Goal: Check status: Check status

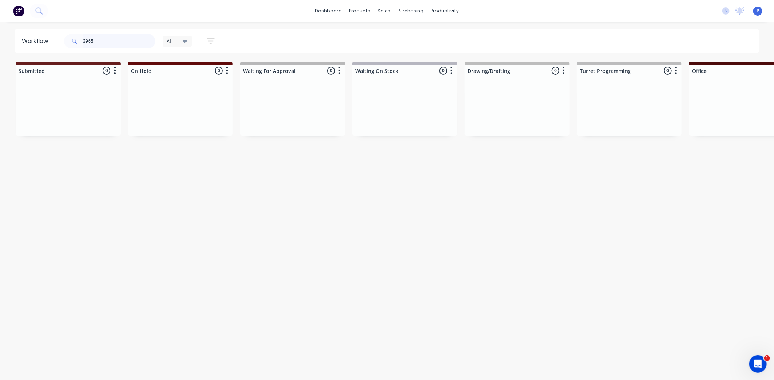
click at [100, 39] on input "3965" at bounding box center [119, 41] width 72 height 15
type input "3"
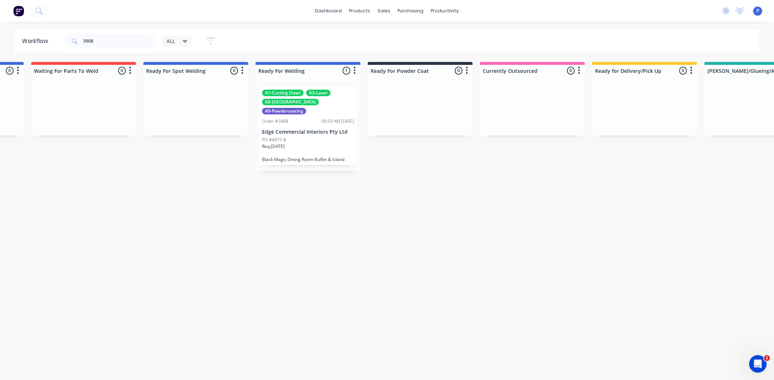
drag, startPoint x: 329, startPoint y: 253, endPoint x: 418, endPoint y: 263, distance: 89.3
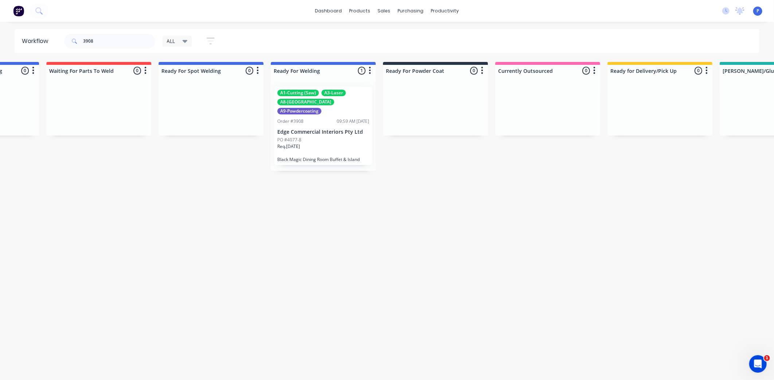
drag, startPoint x: 454, startPoint y: 252, endPoint x: 402, endPoint y: 264, distance: 52.8
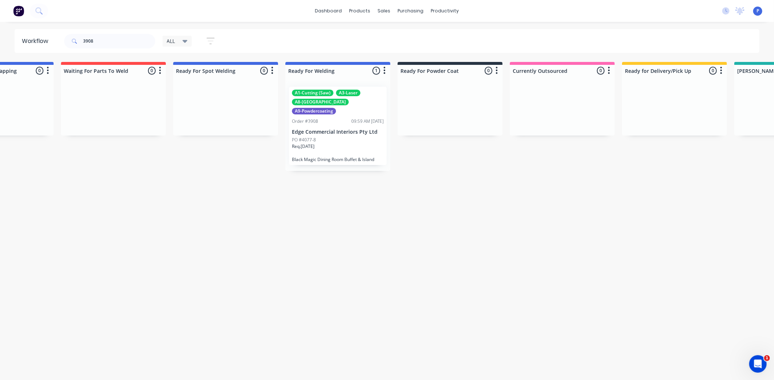
click at [322, 129] on p "Edge Commercial Interiors Pty Ltd" at bounding box center [338, 132] width 92 height 6
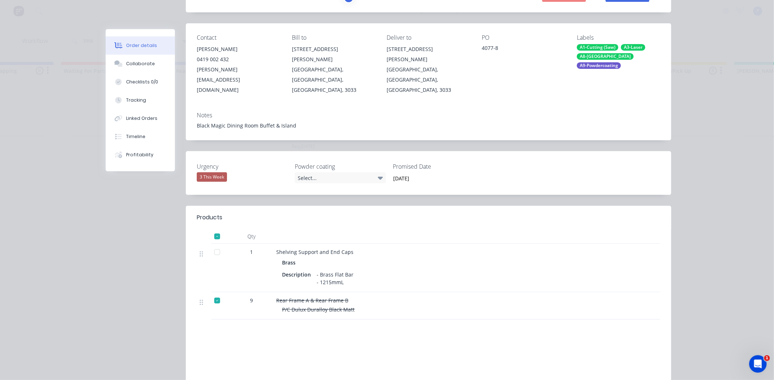
scroll to position [78, 0]
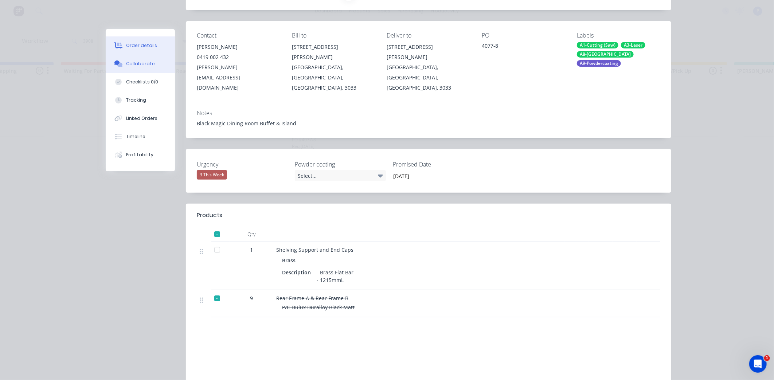
click at [149, 66] on button "Collaborate" at bounding box center [140, 64] width 69 height 18
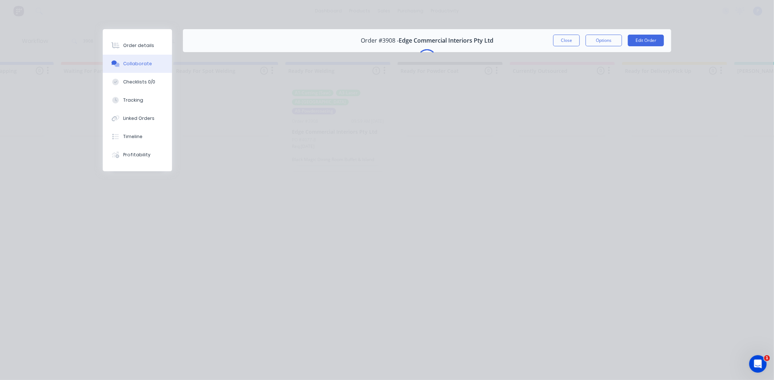
scroll to position [0, 0]
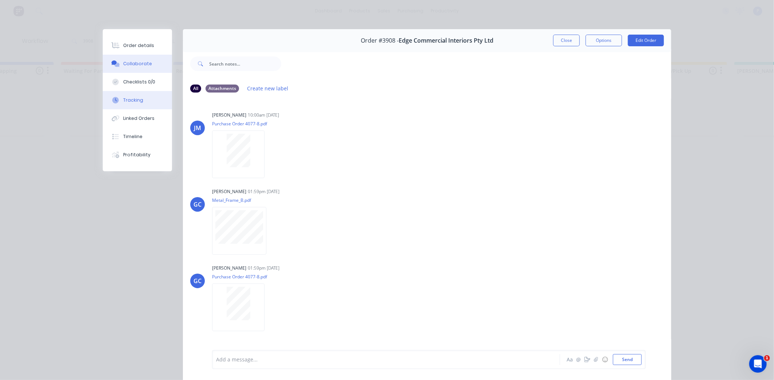
click at [132, 101] on div "Tracking" at bounding box center [133, 100] width 20 height 7
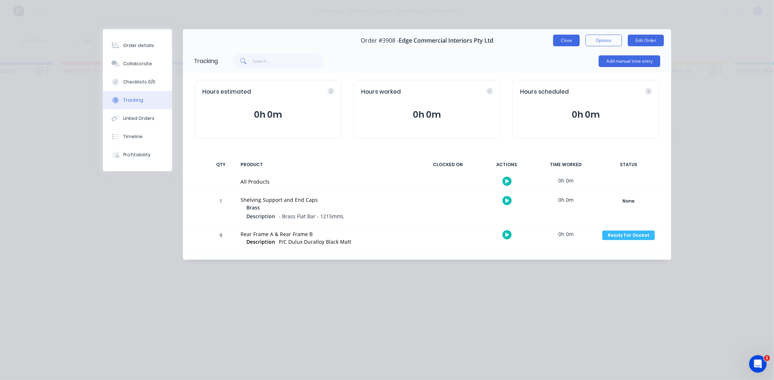
click at [560, 41] on button "Close" at bounding box center [566, 41] width 27 height 12
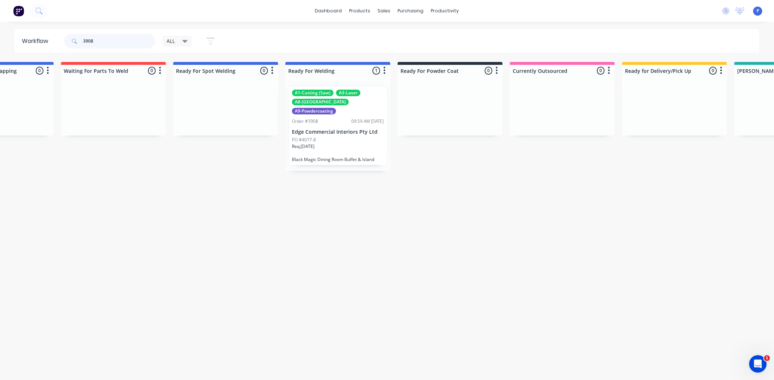
click at [133, 41] on input "3908" at bounding box center [119, 41] width 72 height 15
type input "3"
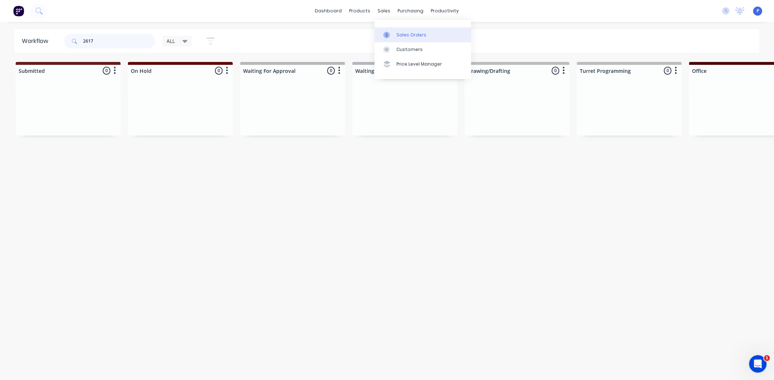
type input "2617"
click at [403, 34] on div "Sales Orders" at bounding box center [411, 35] width 30 height 7
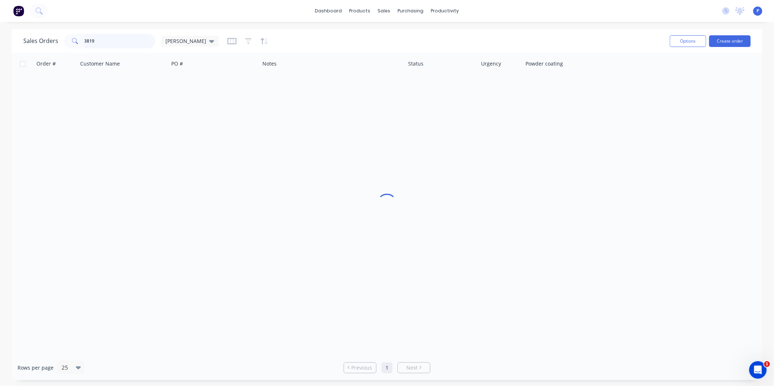
drag, startPoint x: 109, startPoint y: 44, endPoint x: 0, endPoint y: 44, distance: 109.3
click at [0, 44] on html "dashboard products sales purchasing productivity dashboard products Product Cat…" at bounding box center [387, 193] width 774 height 386
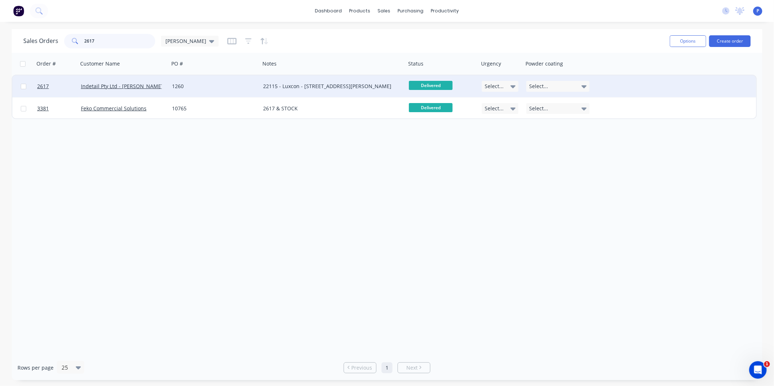
type input "2617"
click at [235, 83] on div "1260" at bounding box center [212, 86] width 81 height 7
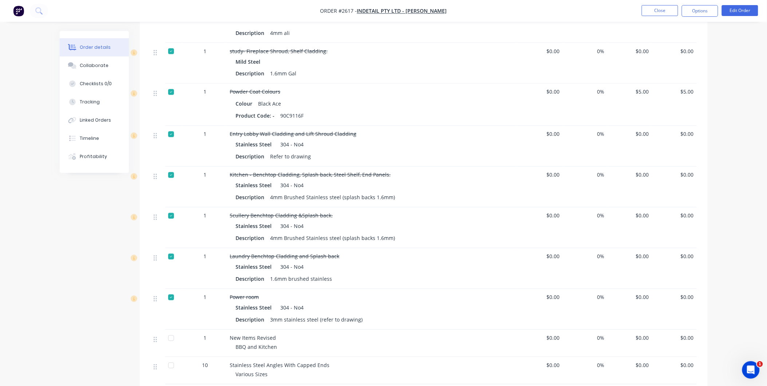
scroll to position [424, 0]
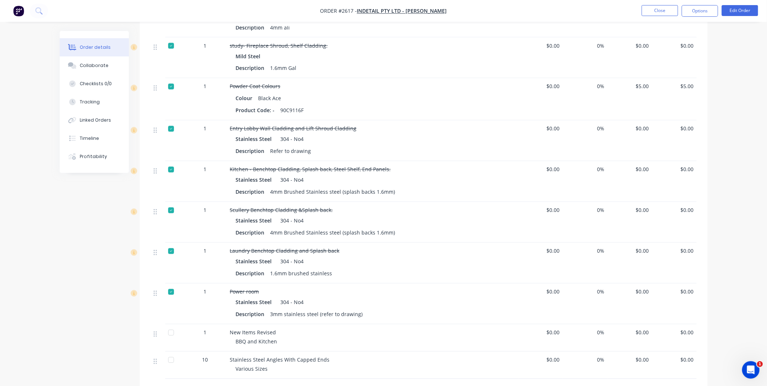
click at [164, 353] on div at bounding box center [171, 360] width 15 height 15
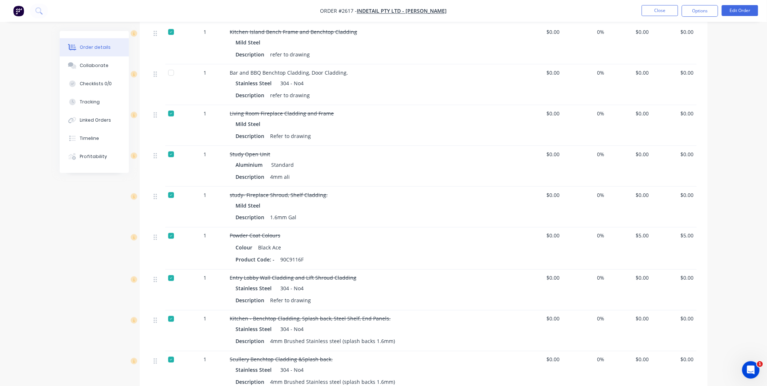
scroll to position [163, 0]
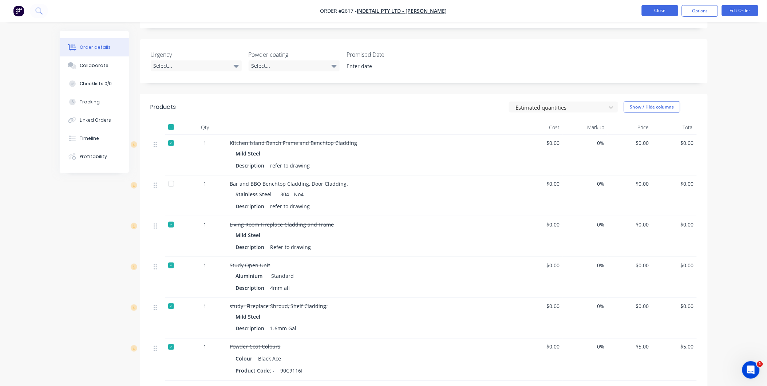
click at [673, 15] on button "Close" at bounding box center [660, 10] width 36 height 11
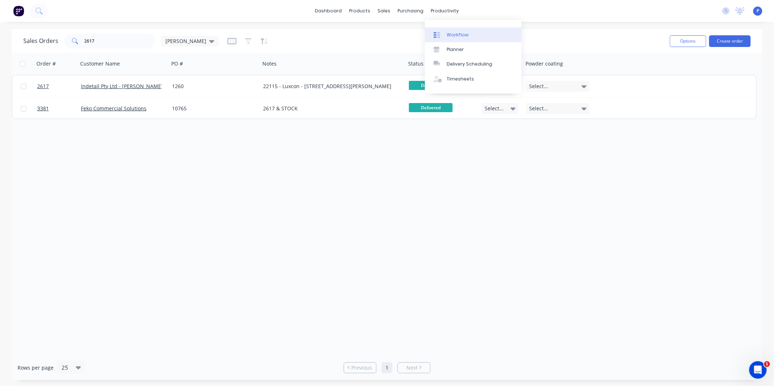
click at [448, 28] on link "Workflow" at bounding box center [473, 34] width 97 height 15
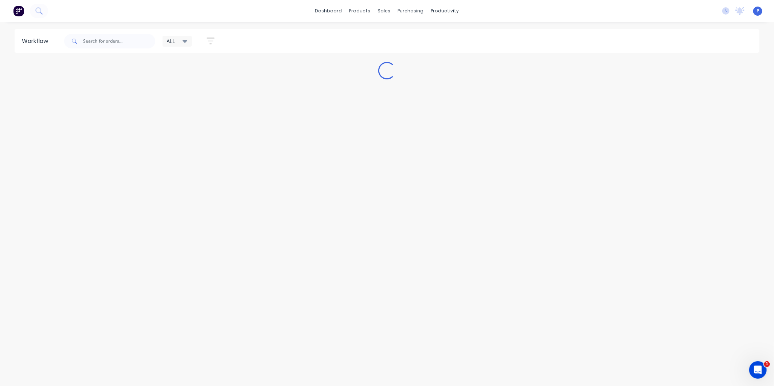
type input "3965"
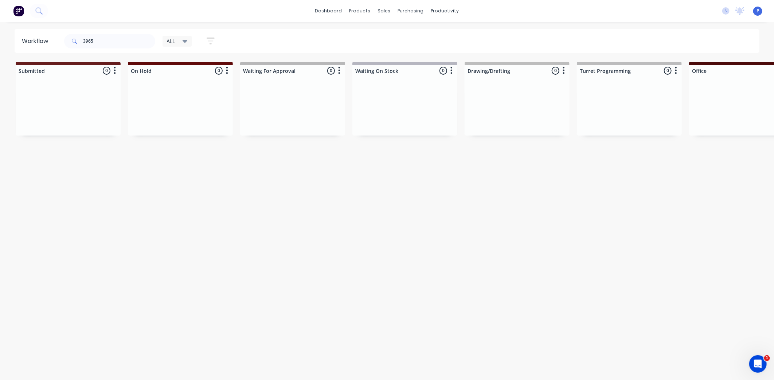
click at [143, 33] on div "3965" at bounding box center [109, 41] width 91 height 22
drag, startPoint x: 122, startPoint y: 39, endPoint x: 0, endPoint y: 88, distance: 131.1
click at [8, 65] on div "Workflow 3965 ALL Save new view None edit ALL (Default) edit ALLx edit Dispatch…" at bounding box center [387, 197] width 774 height 336
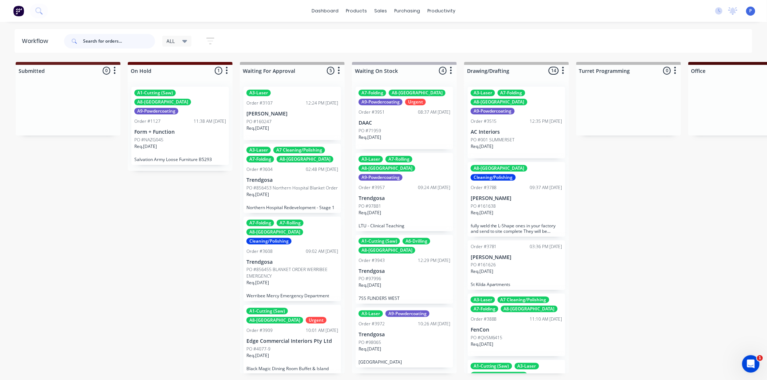
click at [132, 39] on input "text" at bounding box center [119, 41] width 72 height 15
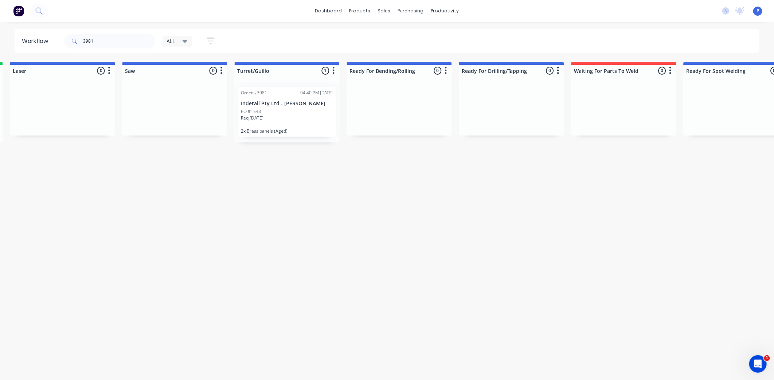
drag, startPoint x: 230, startPoint y: 191, endPoint x: 278, endPoint y: 203, distance: 49.3
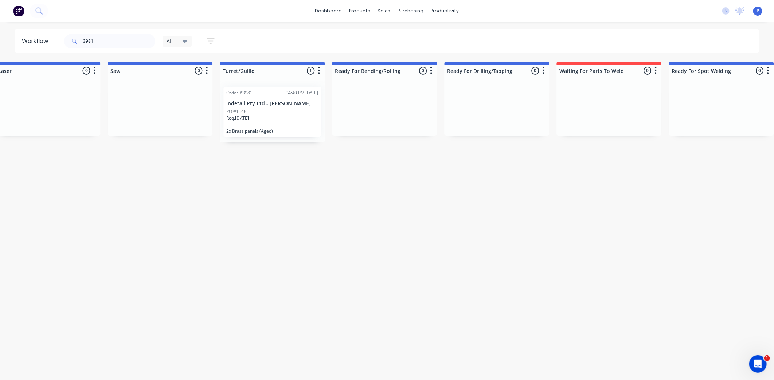
click at [277, 118] on div "Req. [DATE]" at bounding box center [272, 121] width 92 height 12
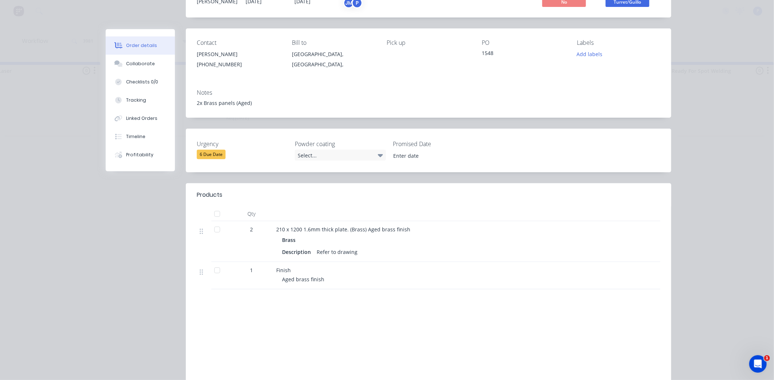
scroll to position [73, 0]
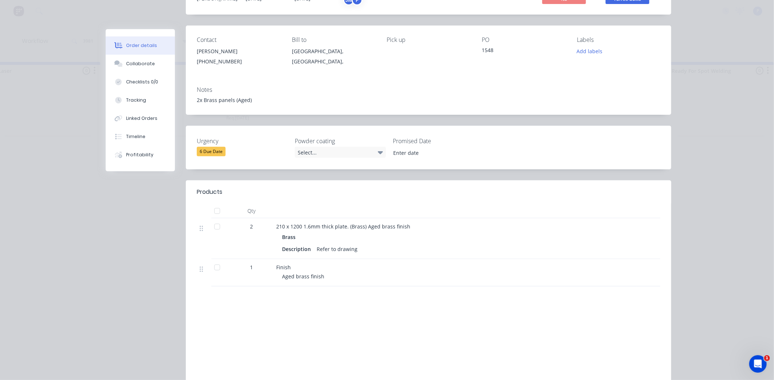
click at [213, 227] on div at bounding box center [217, 226] width 15 height 15
click at [152, 99] on button "Tracking" at bounding box center [140, 100] width 69 height 18
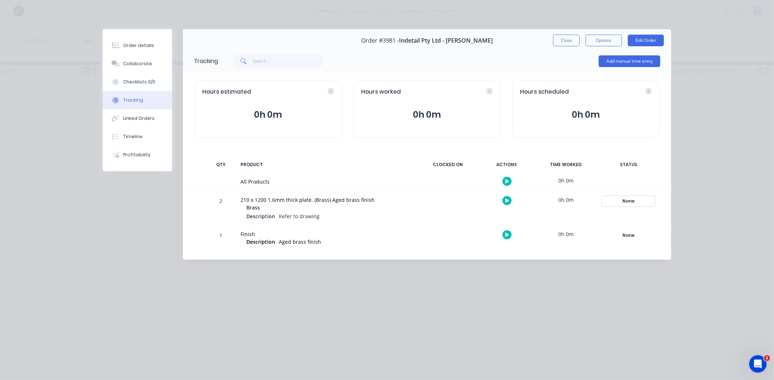
click at [632, 202] on div "None" at bounding box center [628, 200] width 52 height 9
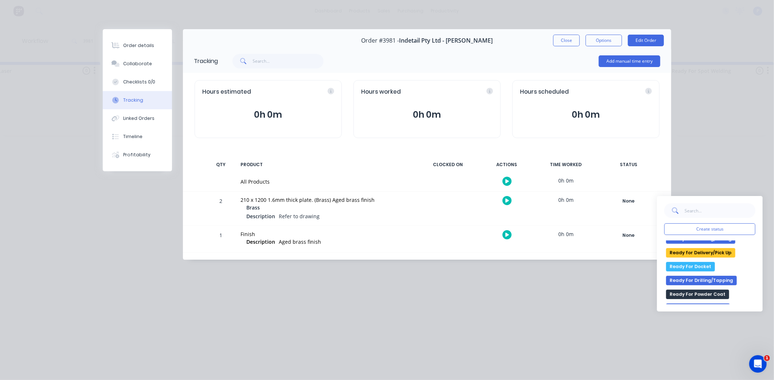
scroll to position [148, 0]
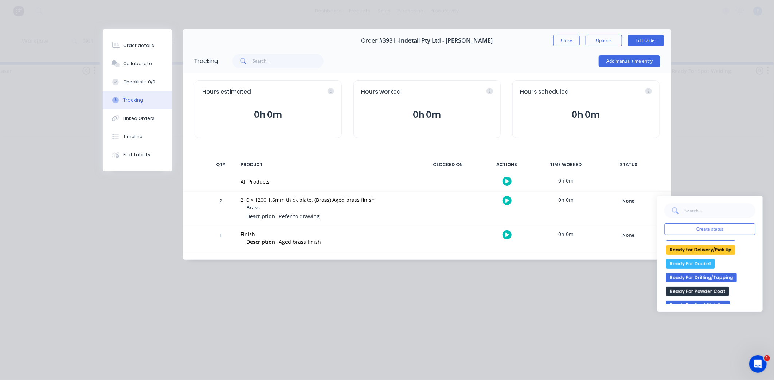
click at [703, 265] on button "Ready For Docket" at bounding box center [690, 263] width 49 height 9
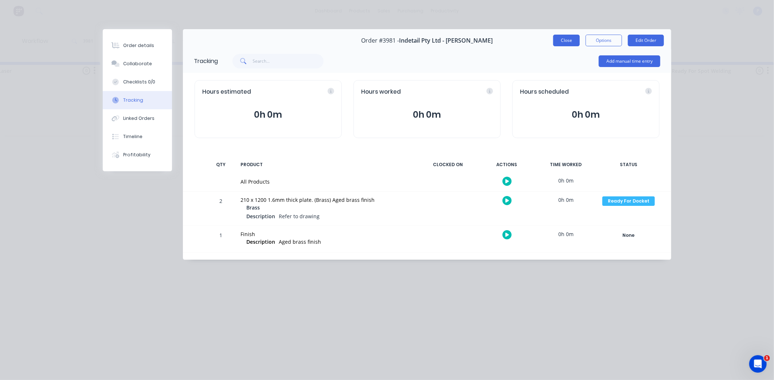
click at [570, 43] on button "Close" at bounding box center [566, 41] width 27 height 12
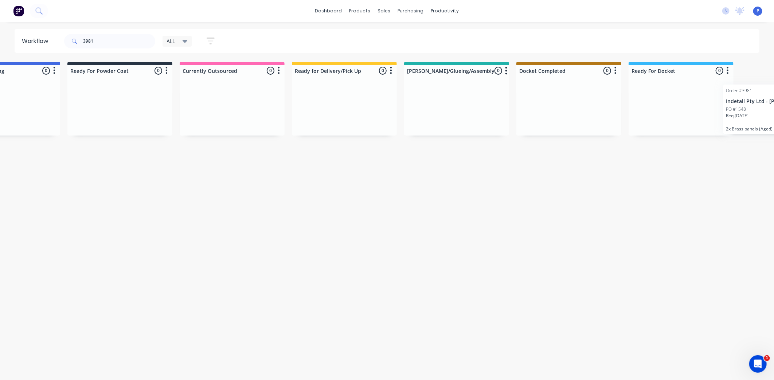
scroll to position [0, 1814]
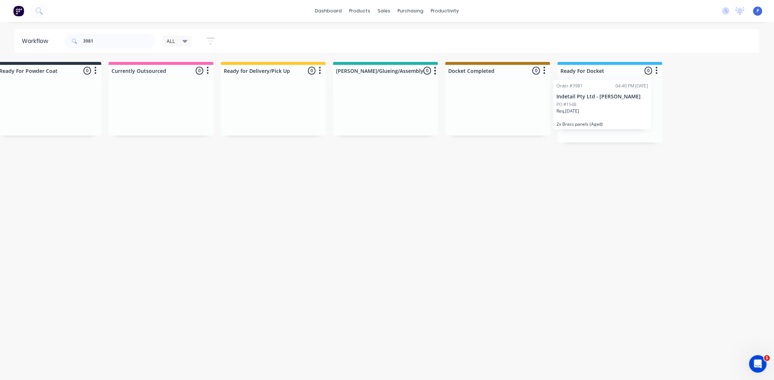
drag, startPoint x: 282, startPoint y: 115, endPoint x: 604, endPoint y: 106, distance: 322.1
click at [96, 38] on input "3981" at bounding box center [119, 41] width 72 height 15
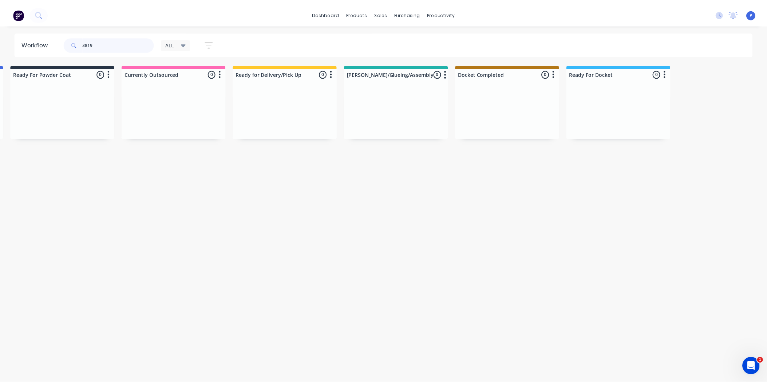
scroll to position [0, 0]
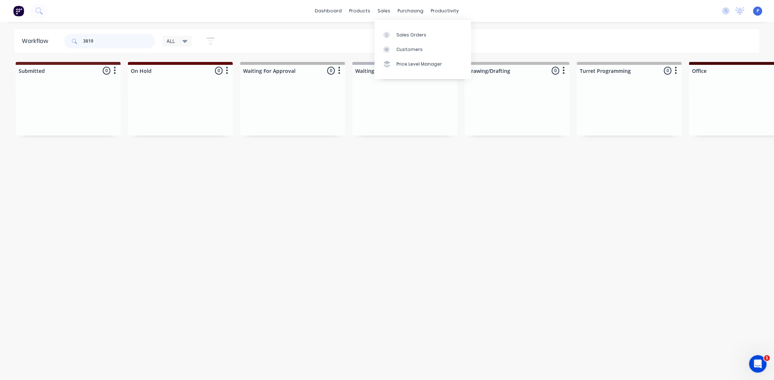
type input "3819"
drag, startPoint x: 392, startPoint y: 27, endPoint x: 395, endPoint y: 33, distance: 7.2
click at [392, 27] on div "Sales Orders Customers Price Level Manager" at bounding box center [422, 49] width 97 height 59
click at [395, 33] on link "Sales Orders" at bounding box center [422, 34] width 97 height 15
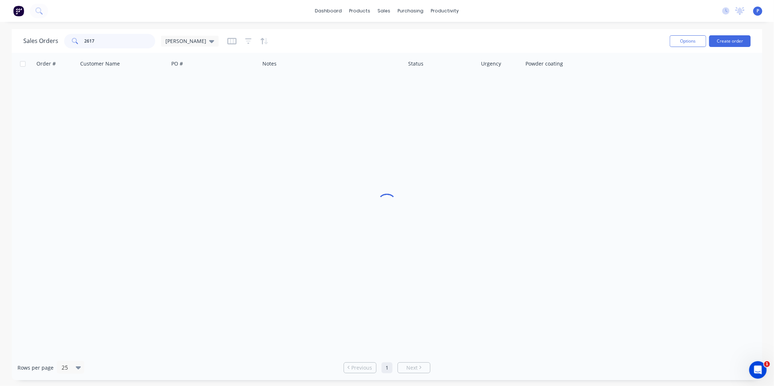
drag, startPoint x: 106, startPoint y: 34, endPoint x: 1, endPoint y: 59, distance: 108.0
click at [1, 59] on div "Sales Orders 2617 [PERSON_NAME] Options Create order Order # Customer Name PO #…" at bounding box center [387, 204] width 774 height 351
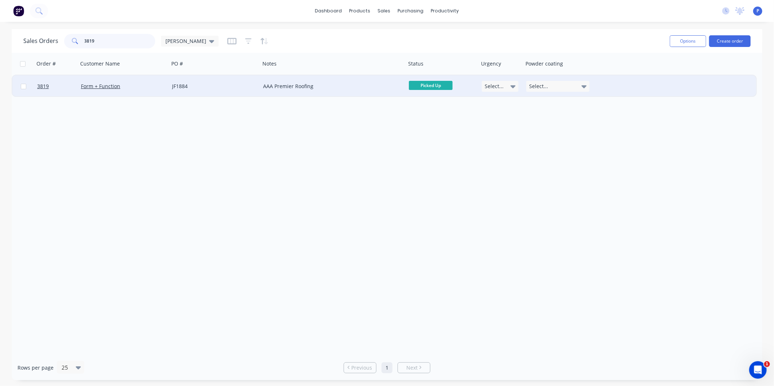
type input "3819"
click at [145, 87] on div "Form + Function" at bounding box center [121, 86] width 81 height 7
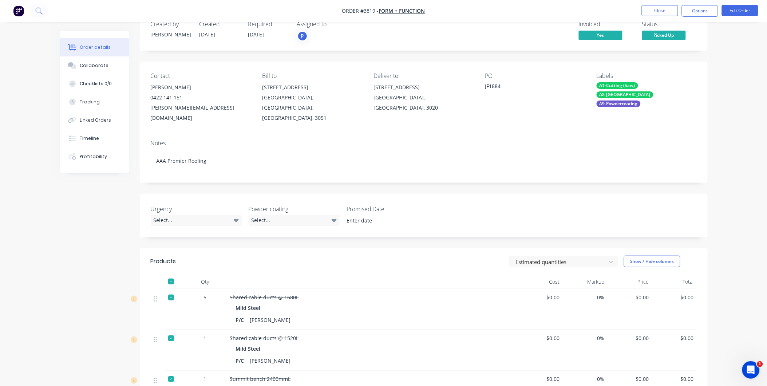
scroll to position [205, 0]
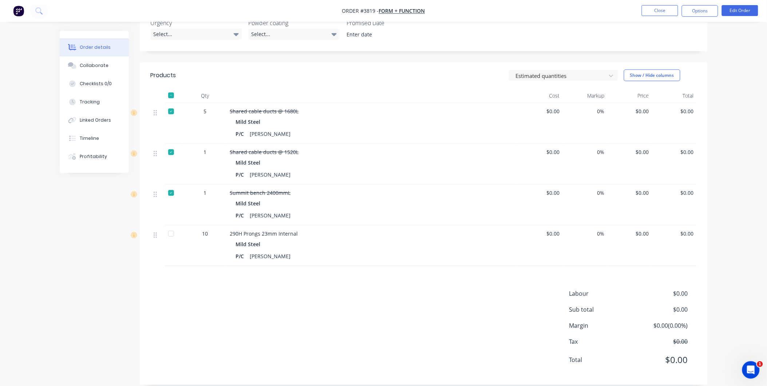
click at [174, 227] on div at bounding box center [171, 234] width 15 height 15
click at [107, 110] on button "Tracking" at bounding box center [94, 102] width 69 height 18
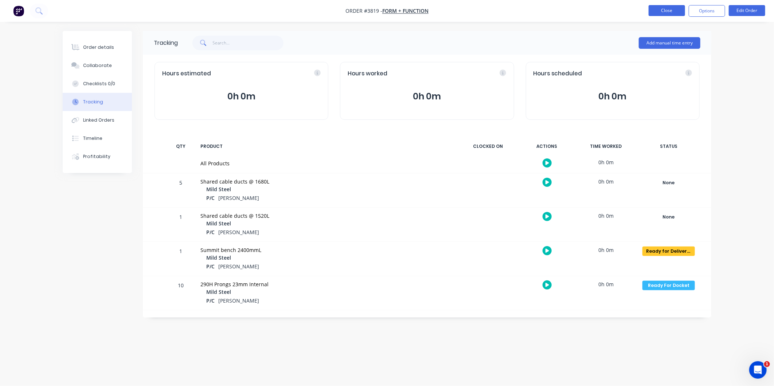
click at [661, 8] on button "Close" at bounding box center [666, 10] width 36 height 11
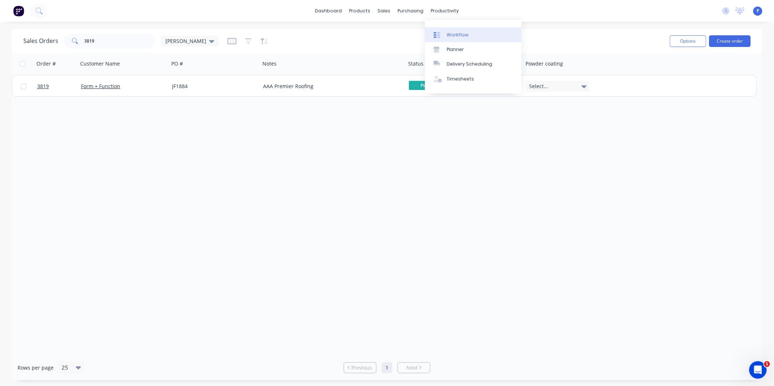
click at [448, 37] on div "Workflow" at bounding box center [458, 35] width 22 height 7
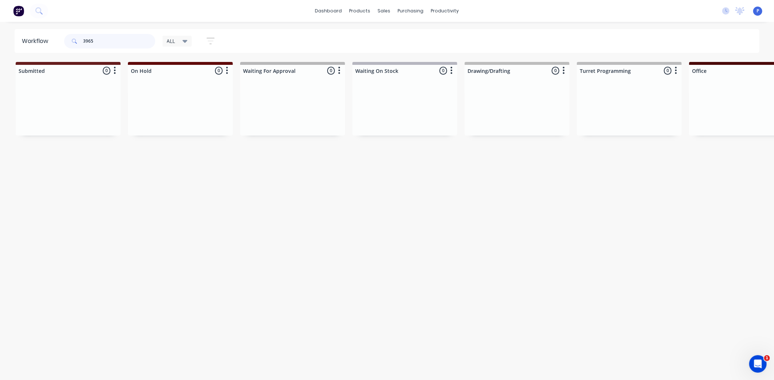
click at [104, 40] on input "3965" at bounding box center [119, 41] width 72 height 15
type input "3"
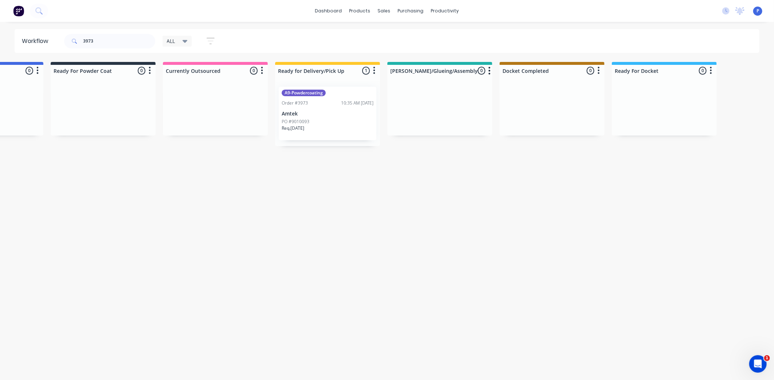
scroll to position [0, 1814]
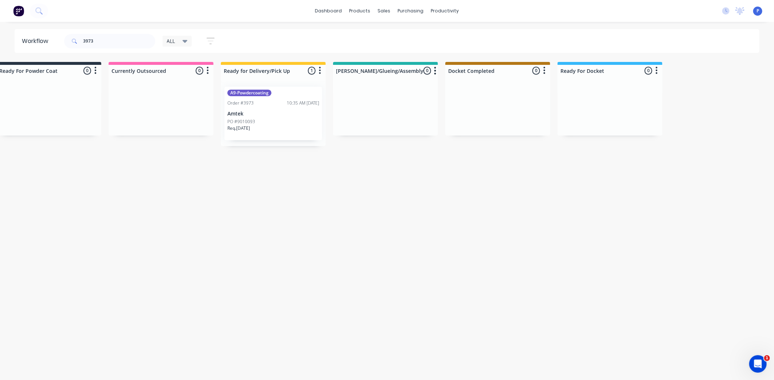
drag, startPoint x: 388, startPoint y: 178, endPoint x: 446, endPoint y: 186, distance: 58.8
click at [253, 110] on div "A9-Powdercoating Order #3973 10:35 AM [DATE] Amtek PO #9010093 Req. [DATE]" at bounding box center [273, 114] width 98 height 54
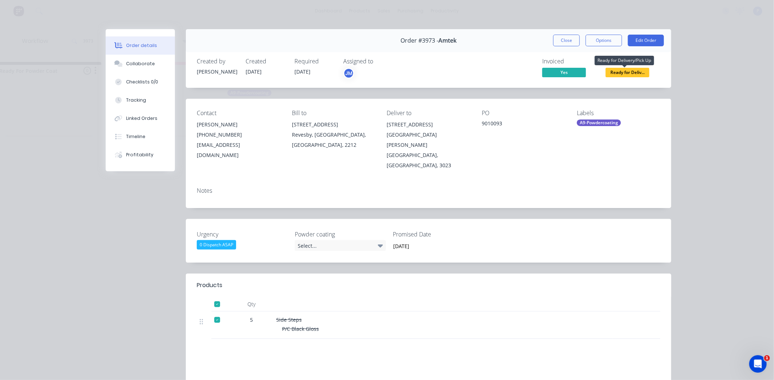
click at [620, 73] on span "Ready for Deliv..." at bounding box center [627, 72] width 44 height 9
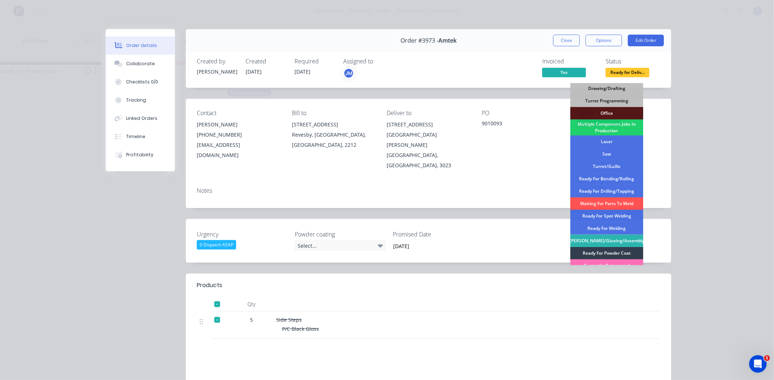
scroll to position [106, 0]
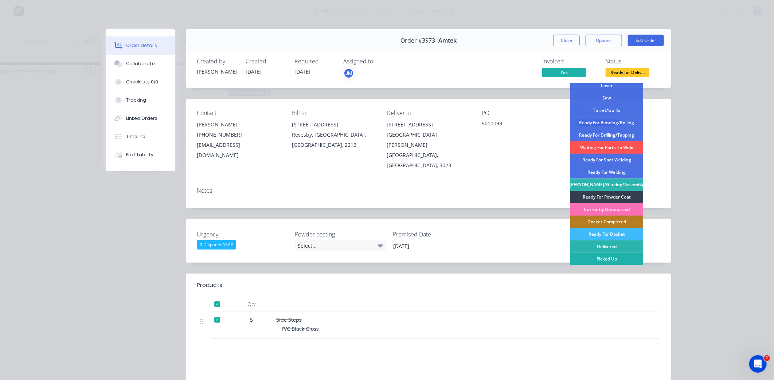
click at [600, 256] on div "Picked Up" at bounding box center [606, 259] width 73 height 12
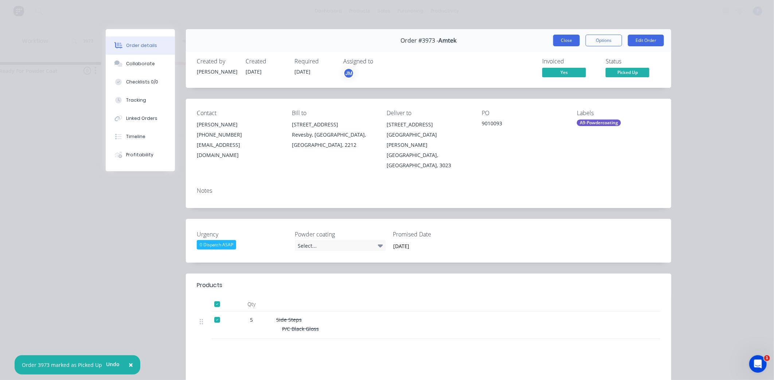
click at [560, 38] on button "Close" at bounding box center [566, 41] width 27 height 12
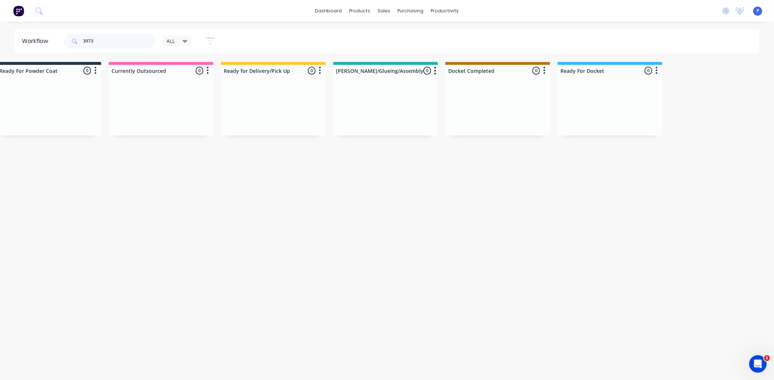
click at [114, 40] on input "3973" at bounding box center [119, 41] width 72 height 15
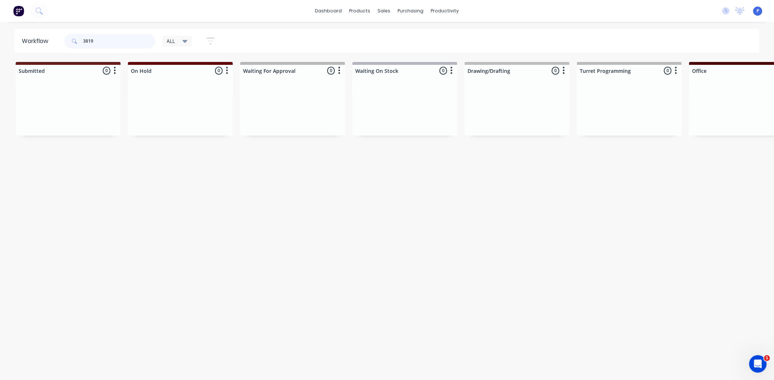
type input "3819"
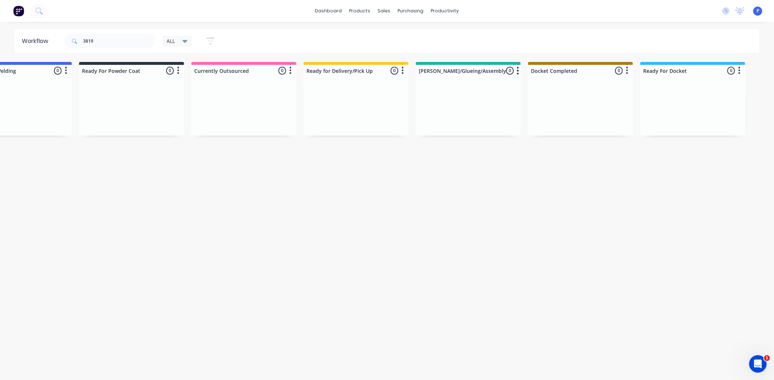
scroll to position [0, 1814]
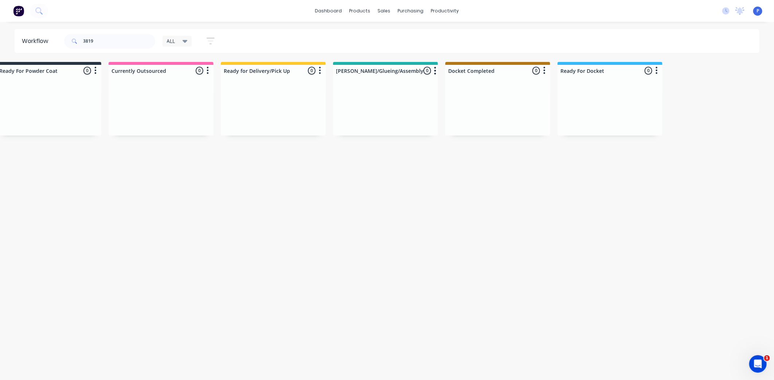
drag, startPoint x: 343, startPoint y: 207, endPoint x: 349, endPoint y: 208, distance: 6.1
drag, startPoint x: 349, startPoint y: 208, endPoint x: 397, endPoint y: 214, distance: 48.7
